Goal: Task Accomplishment & Management: Manage account settings

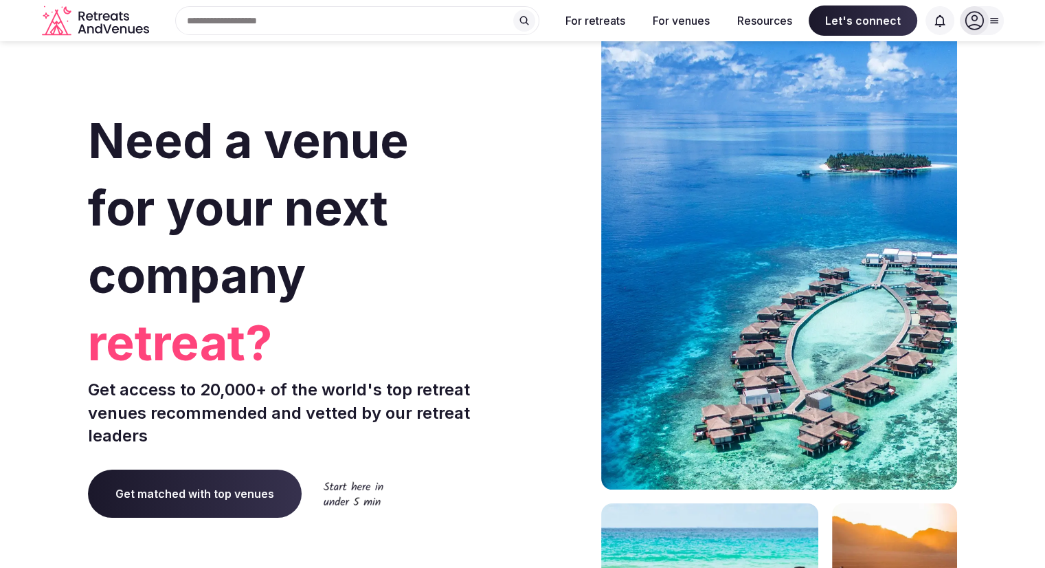
click at [984, 23] on div at bounding box center [974, 20] width 29 height 29
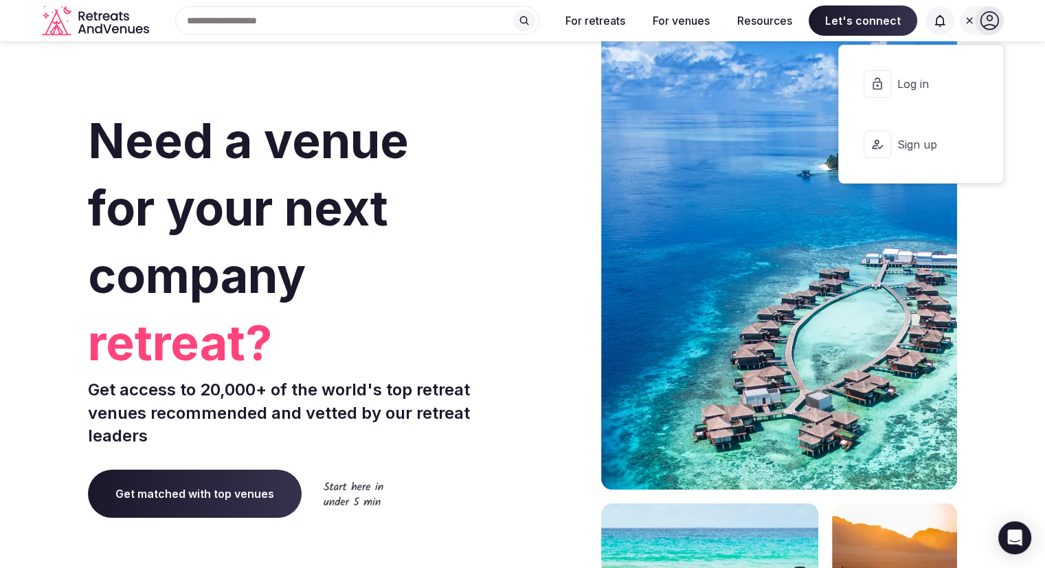
click at [940, 72] on button "Log in" at bounding box center [921, 83] width 142 height 55
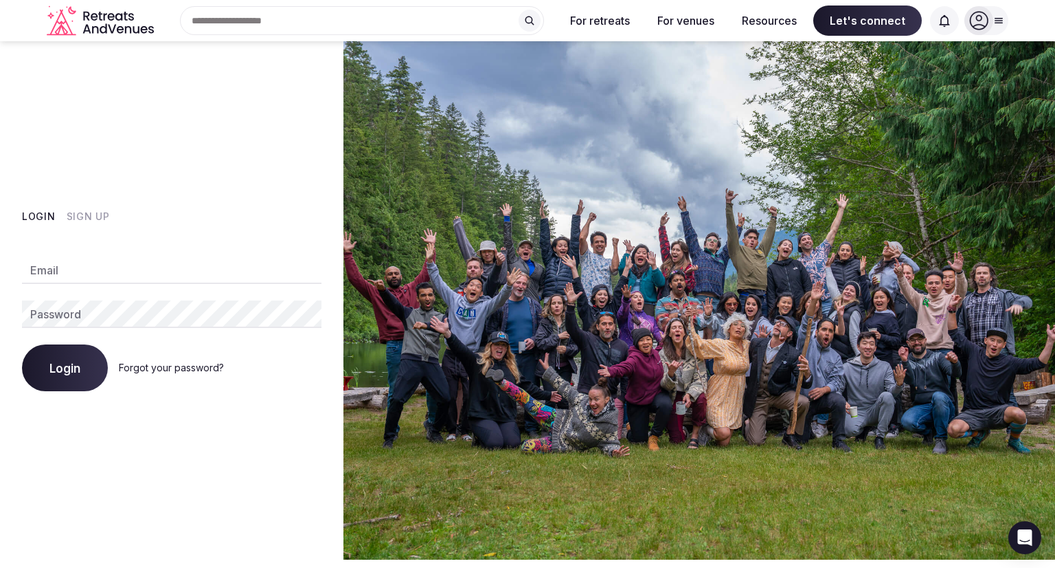
click at [105, 265] on input "Email" at bounding box center [172, 269] width 300 height 27
type input "**********"
click at [22, 344] on button "Login" at bounding box center [65, 367] width 86 height 47
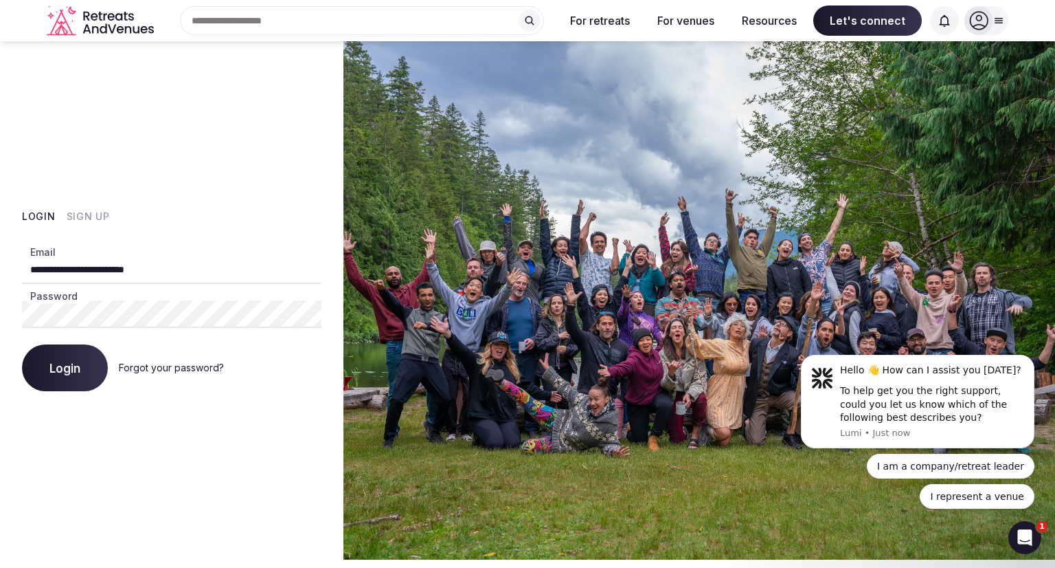
click at [22, 344] on button "Login" at bounding box center [65, 367] width 86 height 47
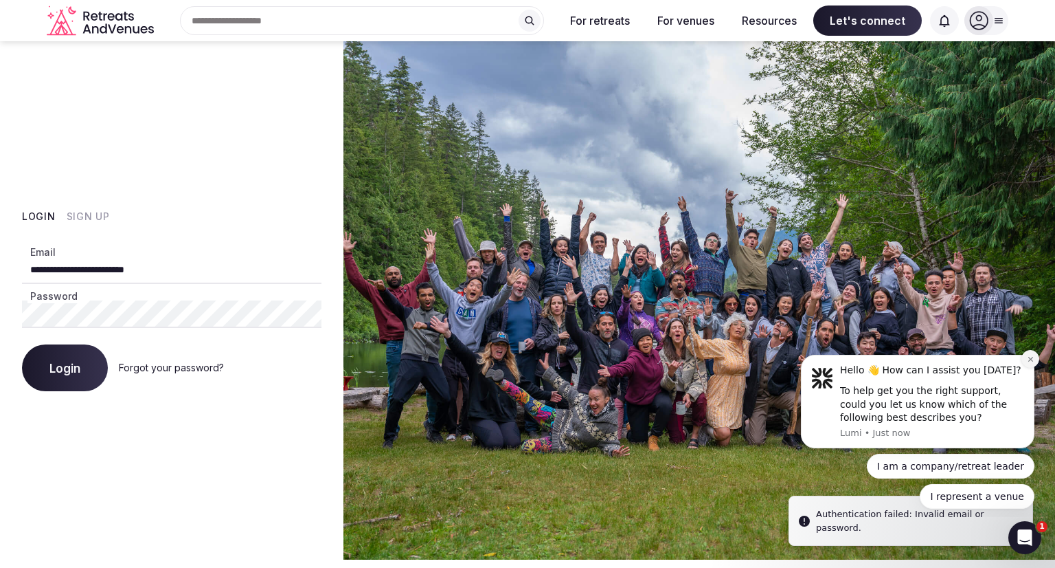
click at [1032, 365] on button "Dismiss notification" at bounding box center [1031, 359] width 18 height 18
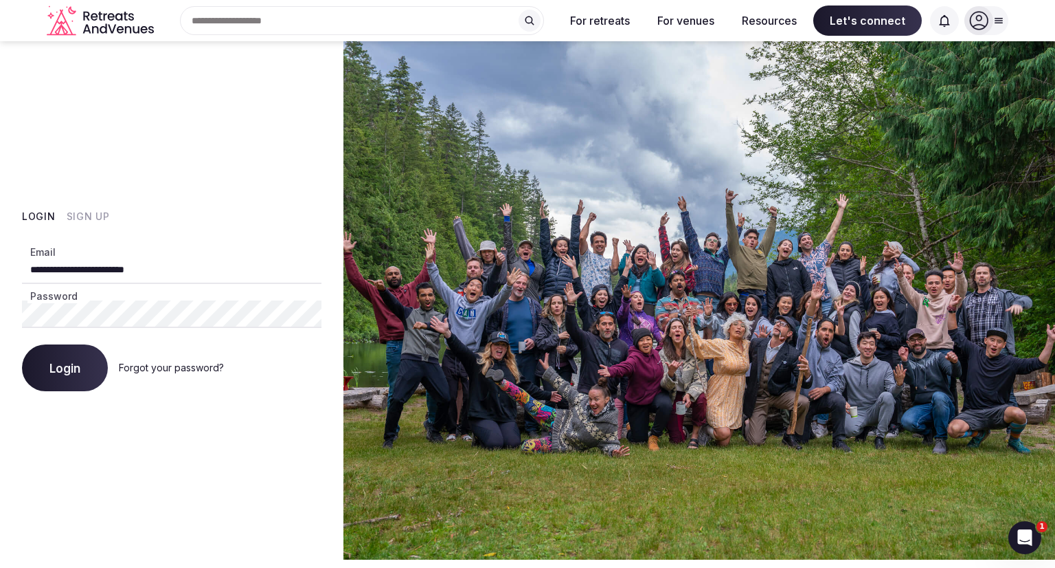
click at [22, 344] on button "Login" at bounding box center [65, 367] width 86 height 47
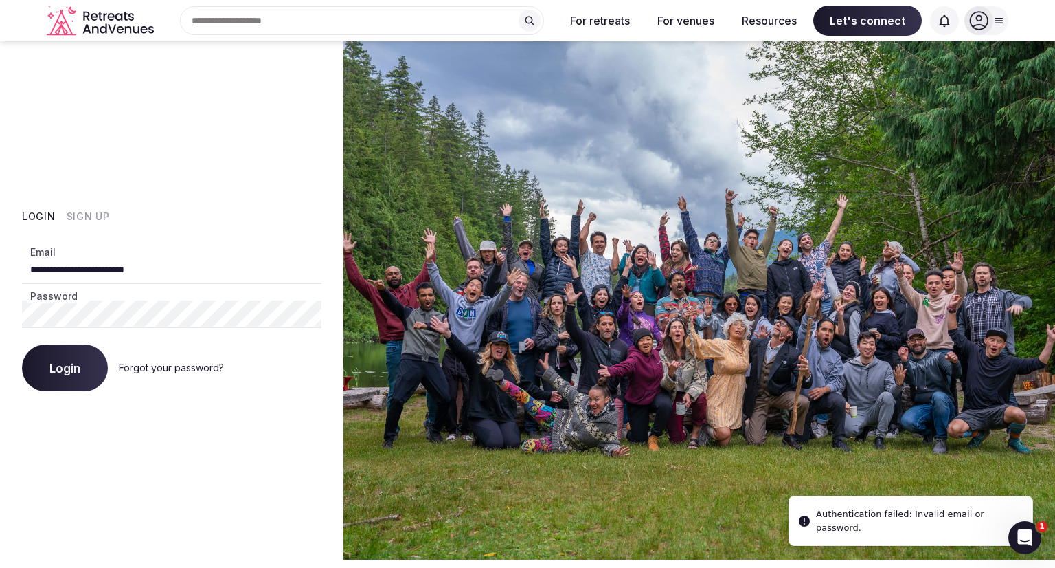
click at [186, 377] on div "Login Forgot your password?" at bounding box center [172, 367] width 300 height 47
click at [183, 368] on link "Forgot your password?" at bounding box center [171, 367] width 105 height 12
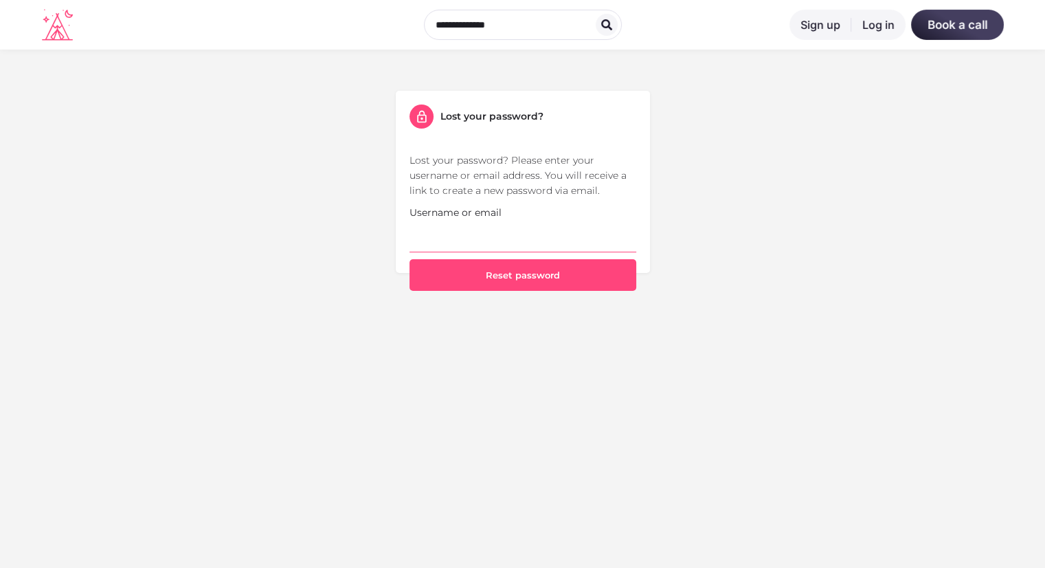
click at [459, 240] on input "Username or email" at bounding box center [523, 236] width 227 height 32
type input "**********"
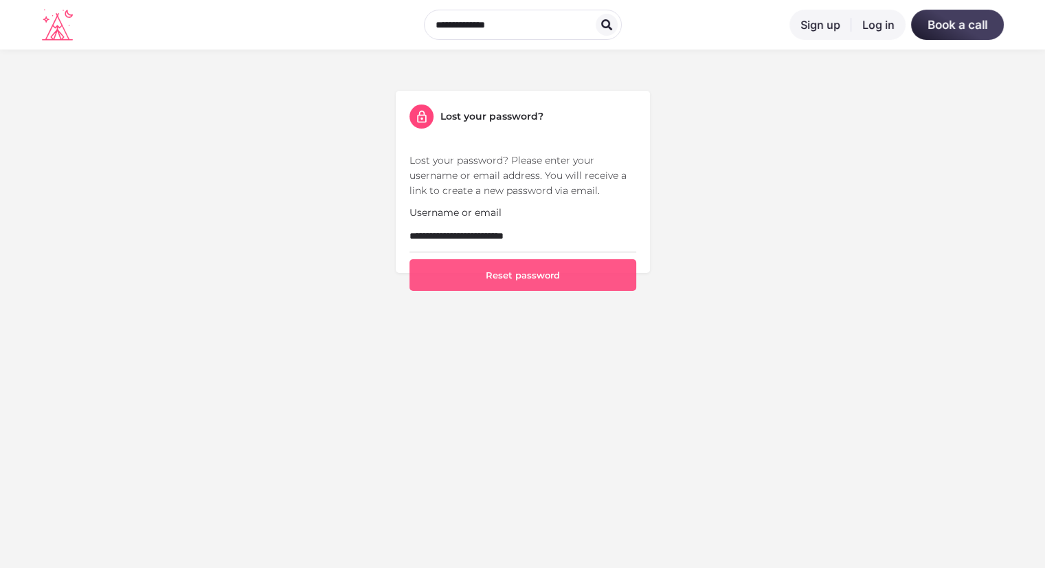
click at [555, 276] on button "Reset password" at bounding box center [523, 275] width 227 height 32
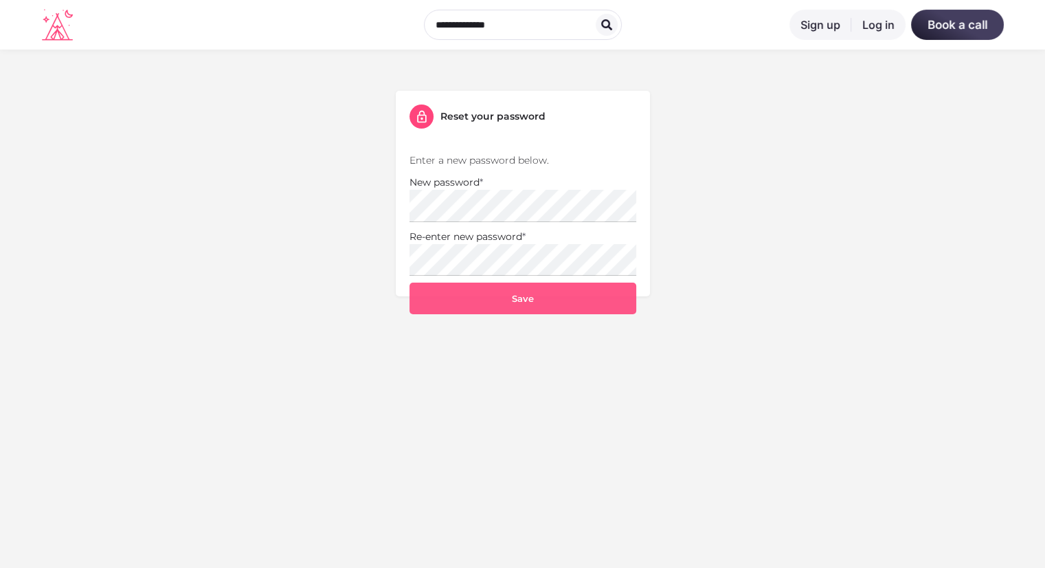
click at [462, 293] on button "Save" at bounding box center [523, 298] width 227 height 32
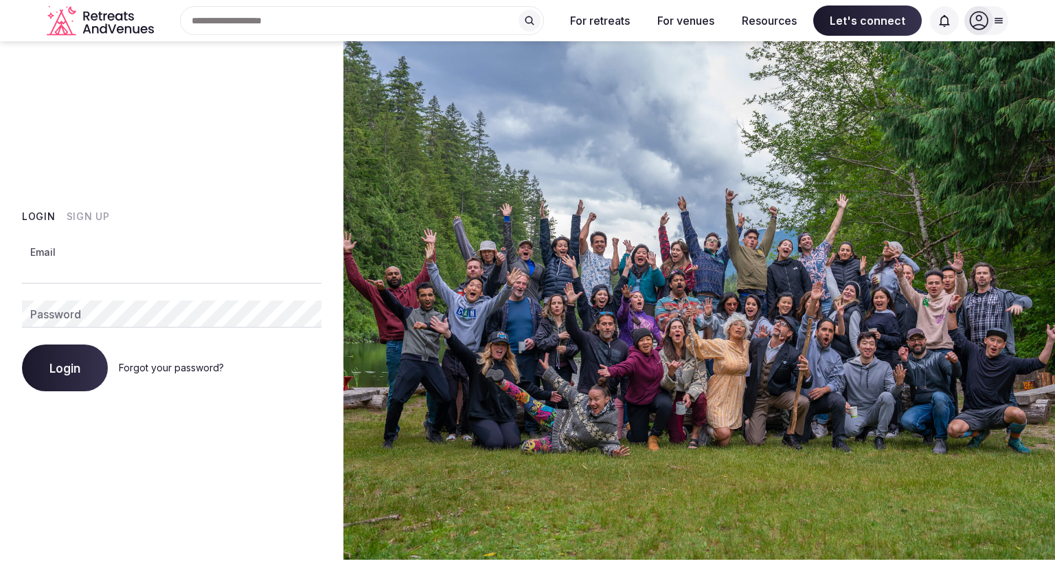
click at [111, 273] on input "Email" at bounding box center [172, 269] width 300 height 27
type input "**********"
click at [22, 344] on button "Login" at bounding box center [65, 367] width 86 height 47
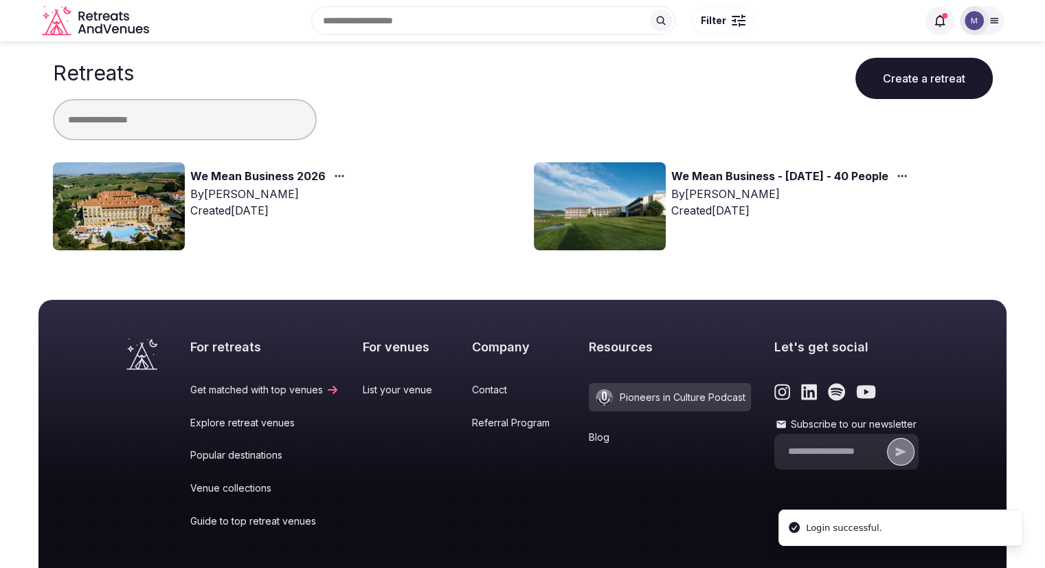
click at [260, 175] on link "We Mean Business 2026" at bounding box center [257, 177] width 135 height 18
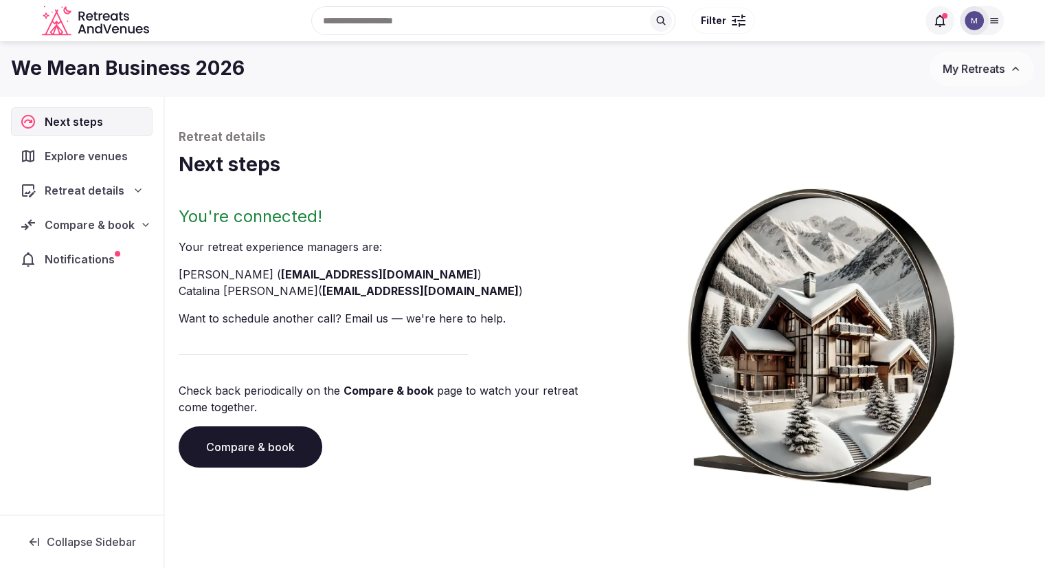
click at [99, 234] on div "Compare & book" at bounding box center [82, 224] width 142 height 29
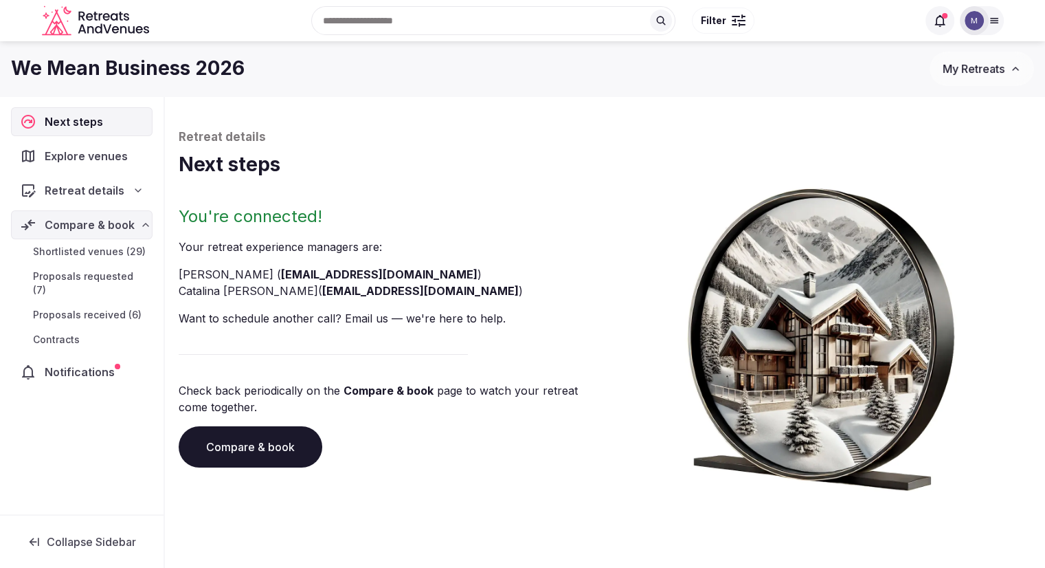
click at [114, 250] on span "Shortlisted venues (29)" at bounding box center [89, 252] width 113 height 14
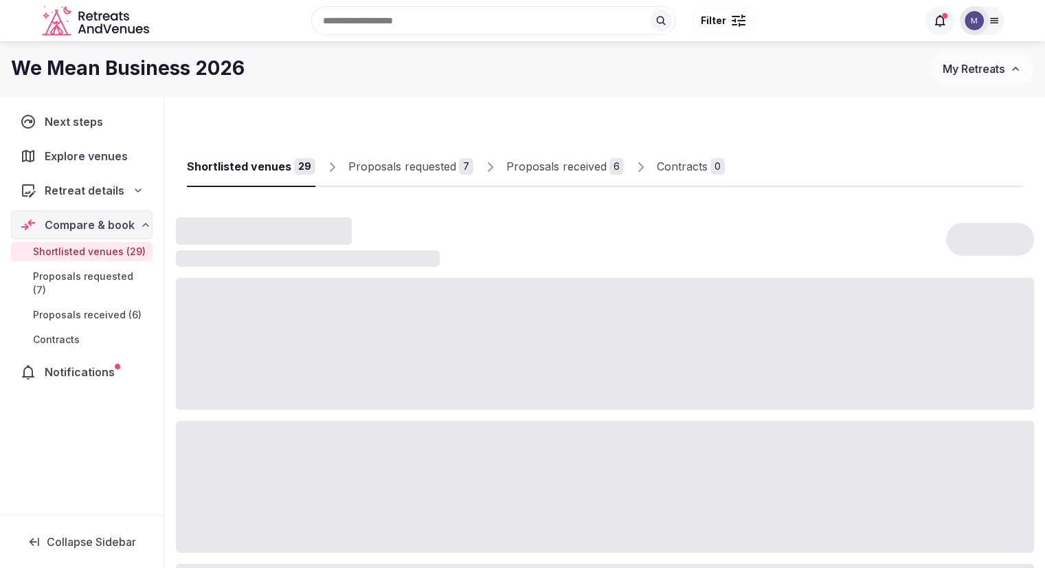
click at [109, 273] on span "Proposals requested (7)" at bounding box center [90, 282] width 114 height 27
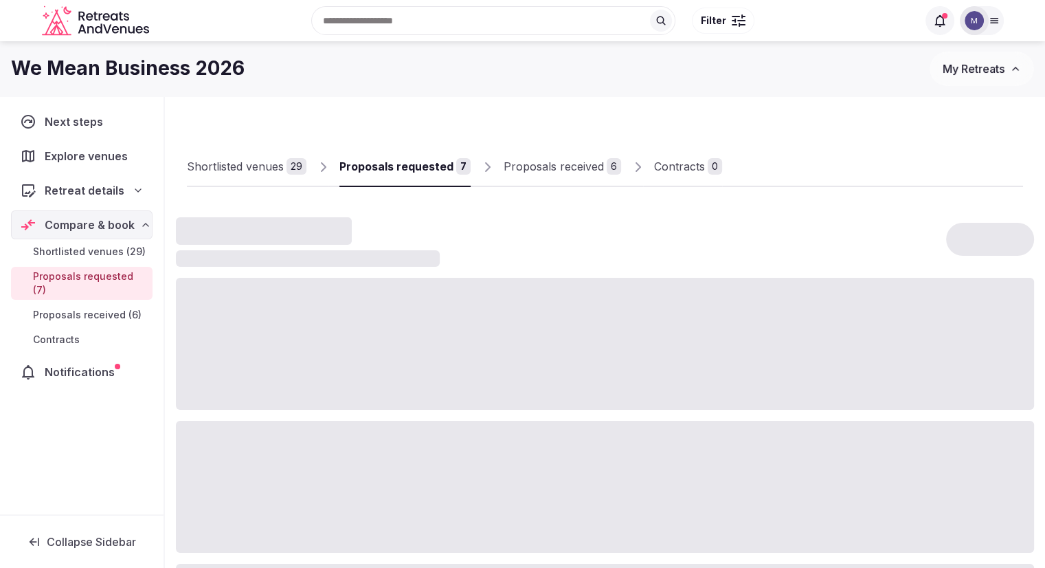
click at [105, 308] on span "Proposals received (6)" at bounding box center [87, 315] width 109 height 14
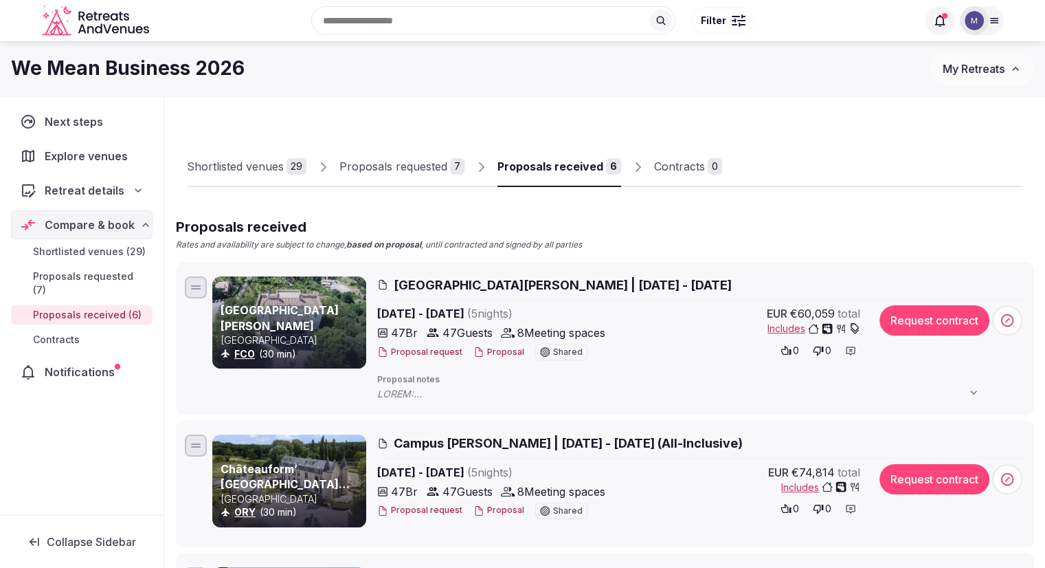
click at [434, 167] on div "Proposals requested" at bounding box center [393, 166] width 108 height 16
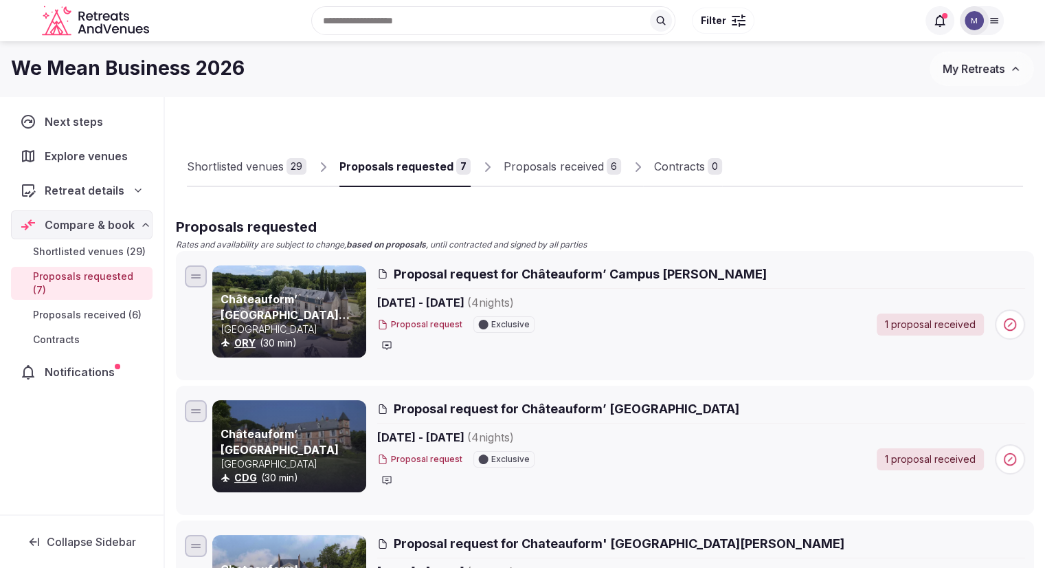
click at [560, 160] on div "Proposals received" at bounding box center [554, 166] width 100 height 16
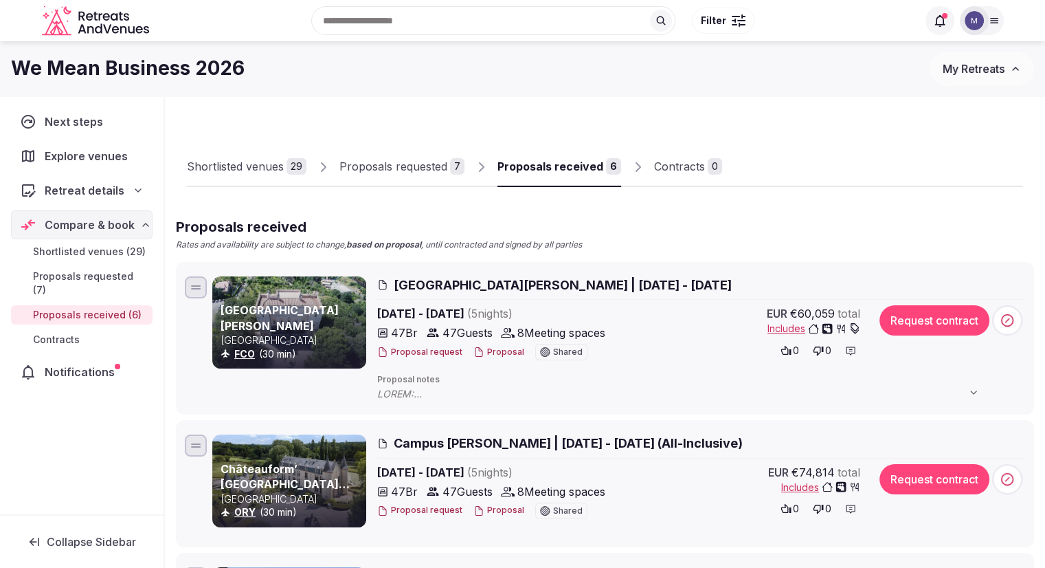
click at [96, 251] on span "Shortlisted venues (29)" at bounding box center [89, 252] width 113 height 14
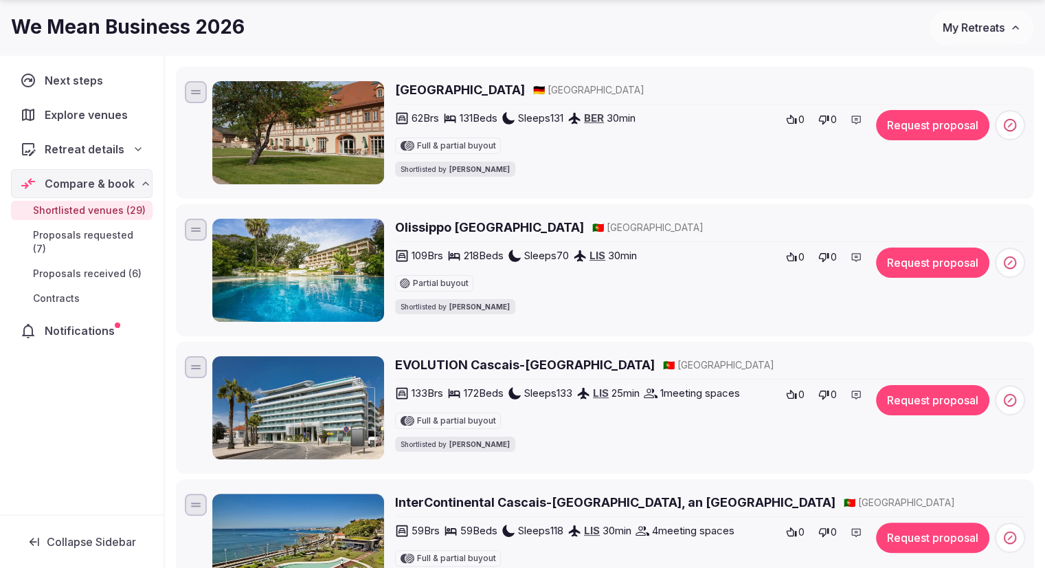
scroll to position [203, 0]
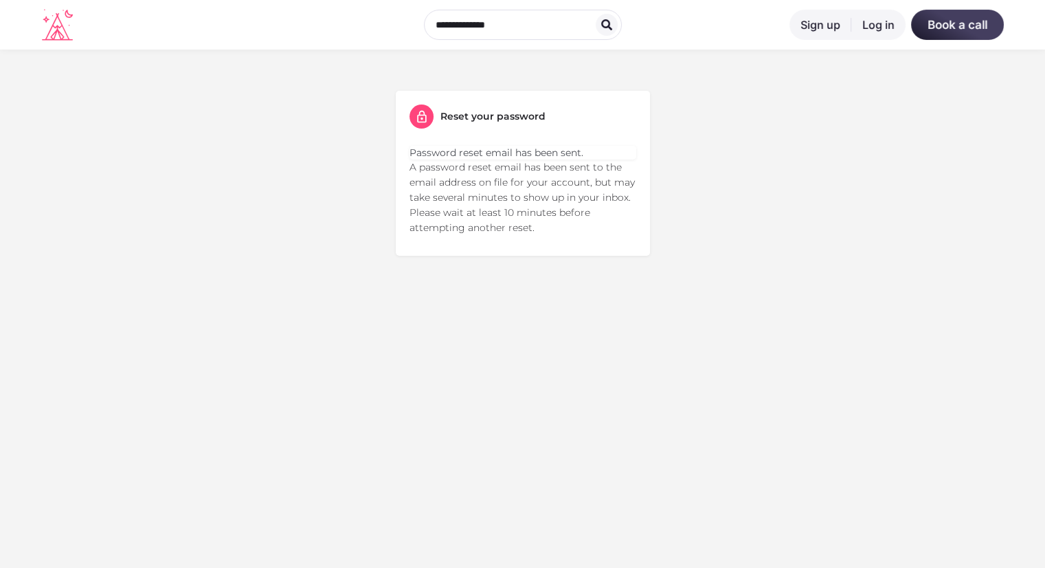
click at [55, 20] on icon at bounding box center [57, 25] width 31 height 32
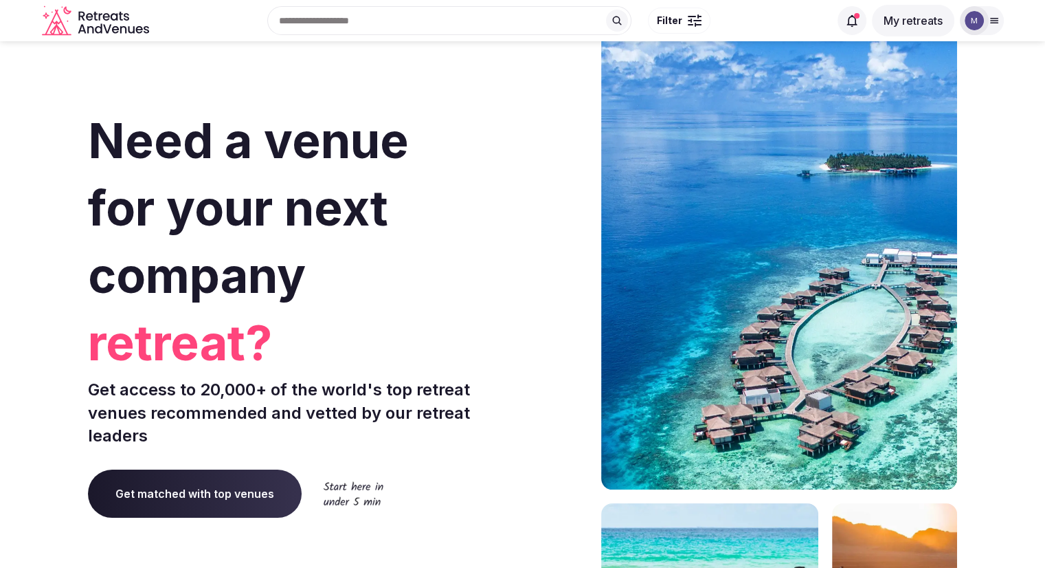
click at [986, 23] on div at bounding box center [974, 20] width 29 height 29
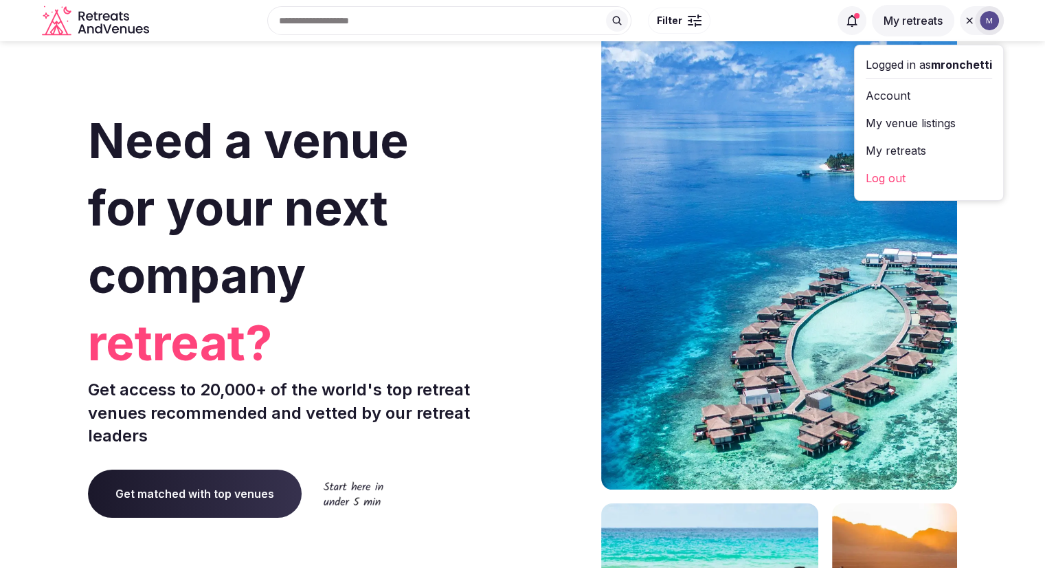
click at [923, 27] on button "My retreats" at bounding box center [913, 21] width 82 height 32
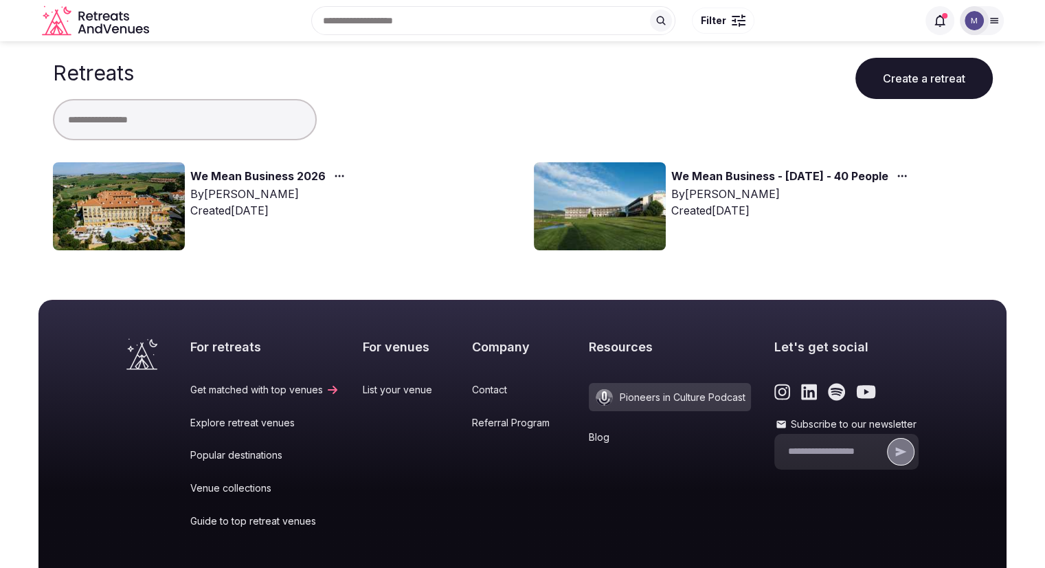
click at [265, 180] on link "We Mean Business 2026" at bounding box center [257, 177] width 135 height 18
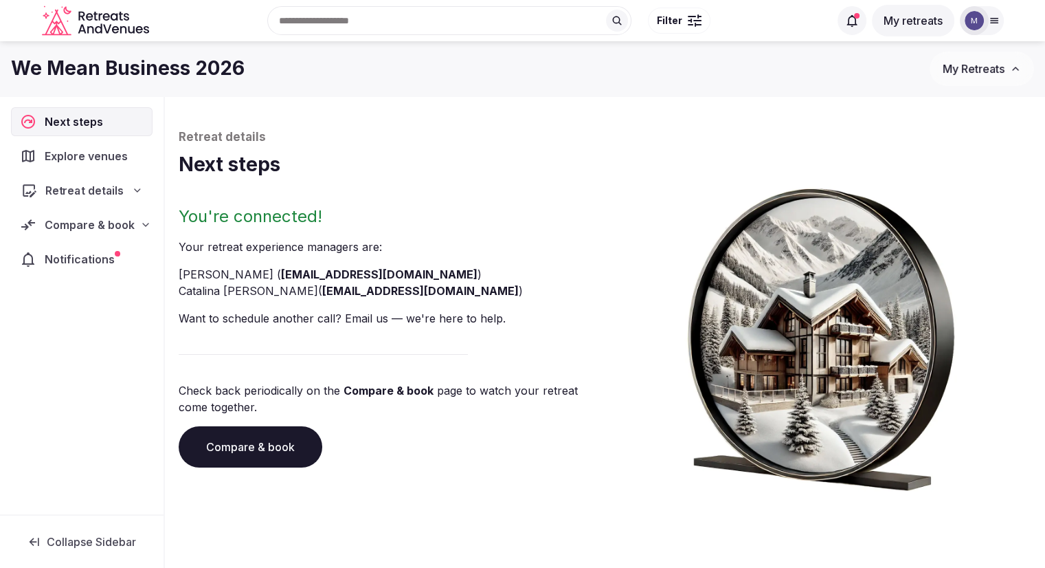
click at [99, 201] on div "Retreat details" at bounding box center [81, 190] width 139 height 28
